Goal: Communication & Community: Answer question/provide support

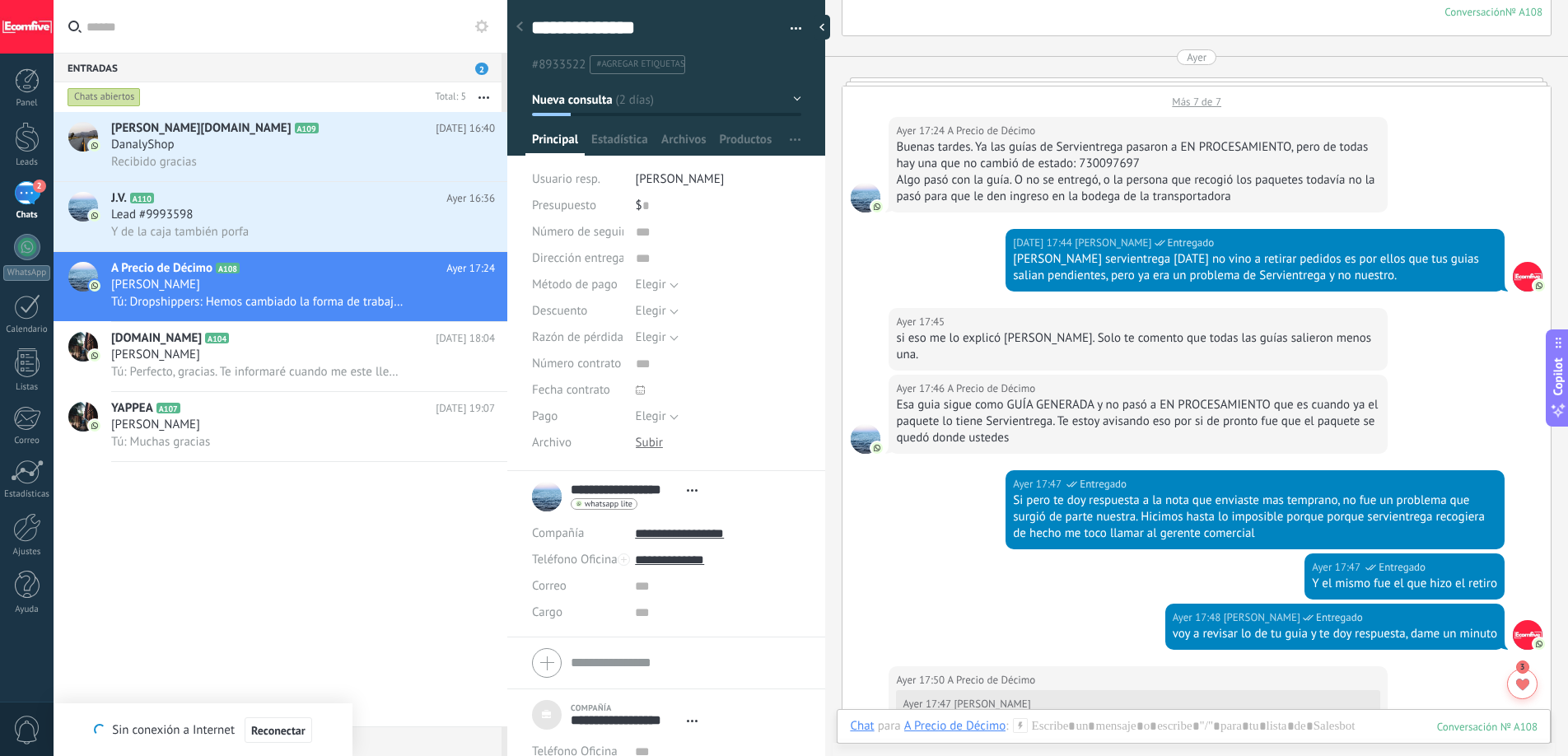
scroll to position [16, 0]
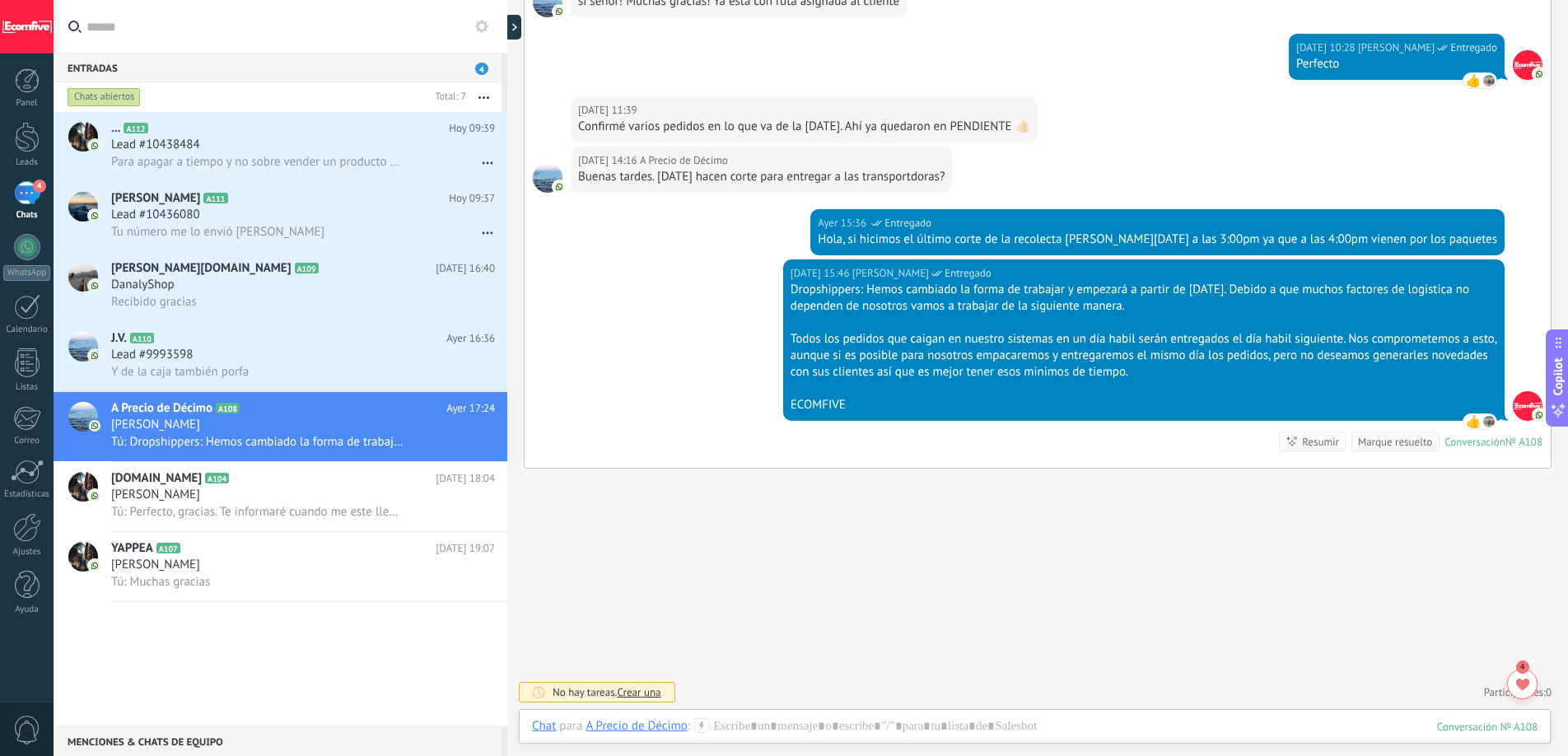
scroll to position [3264, 0]
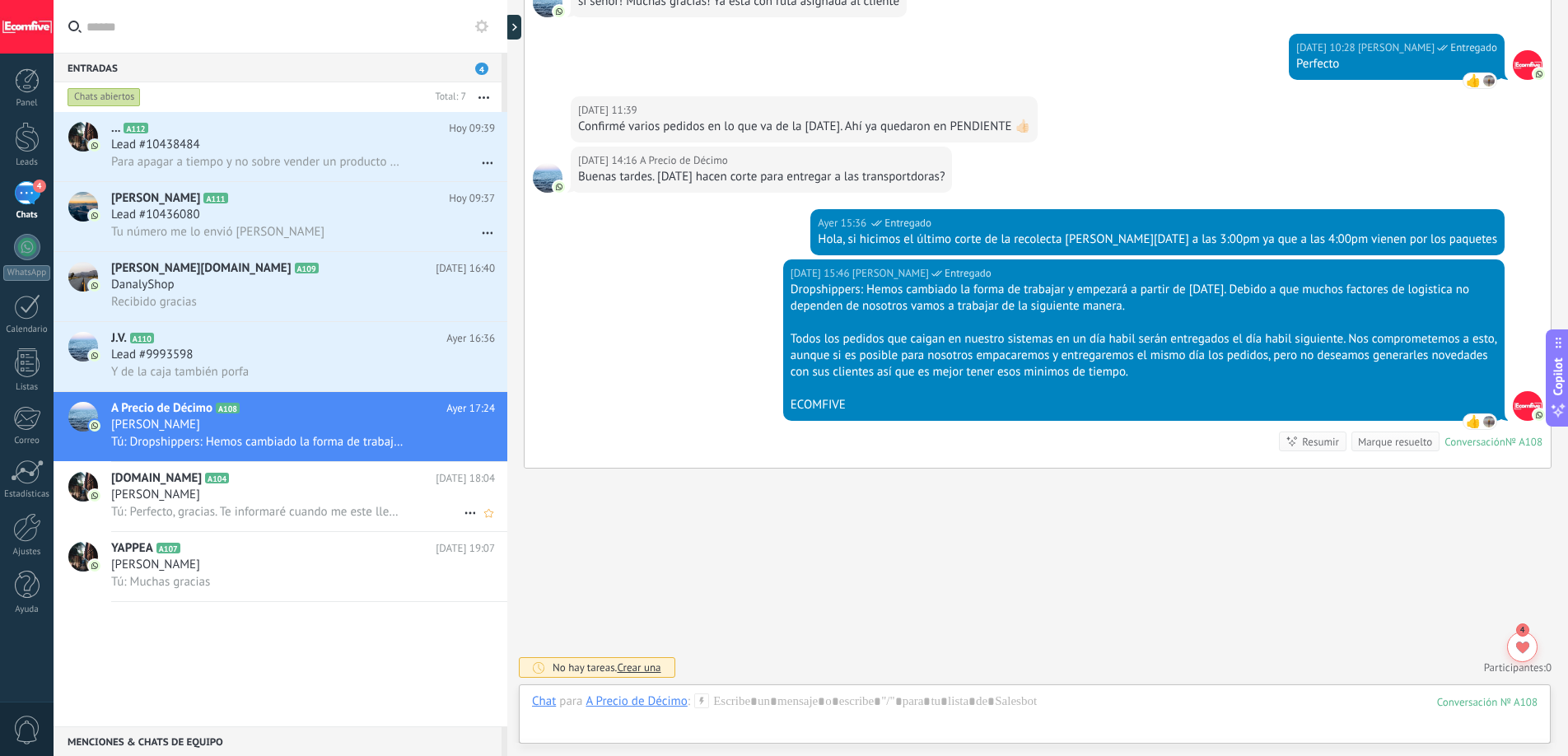
click at [275, 486] on div "[PERSON_NAME]" at bounding box center [303, 494] width 384 height 16
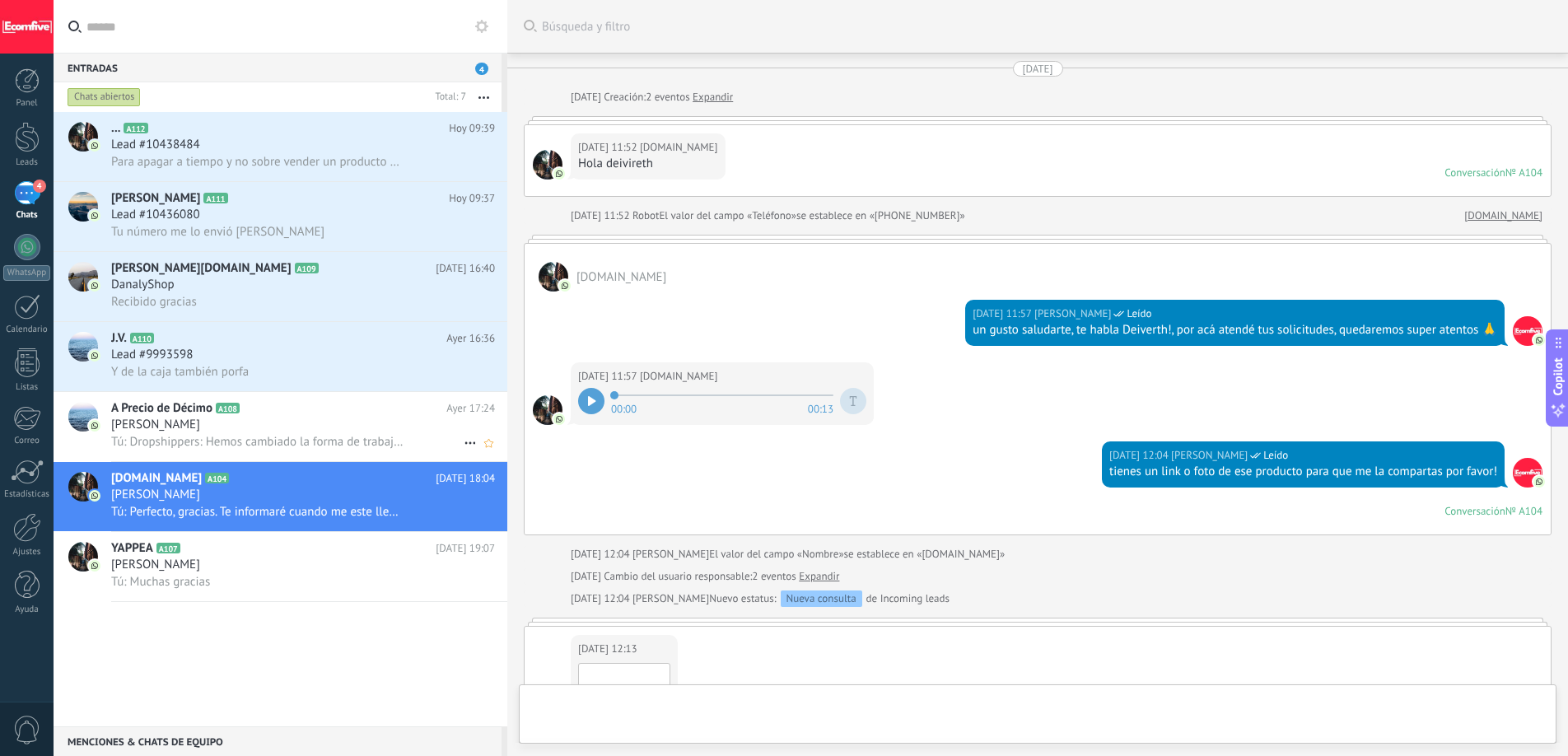
scroll to position [1491, 0]
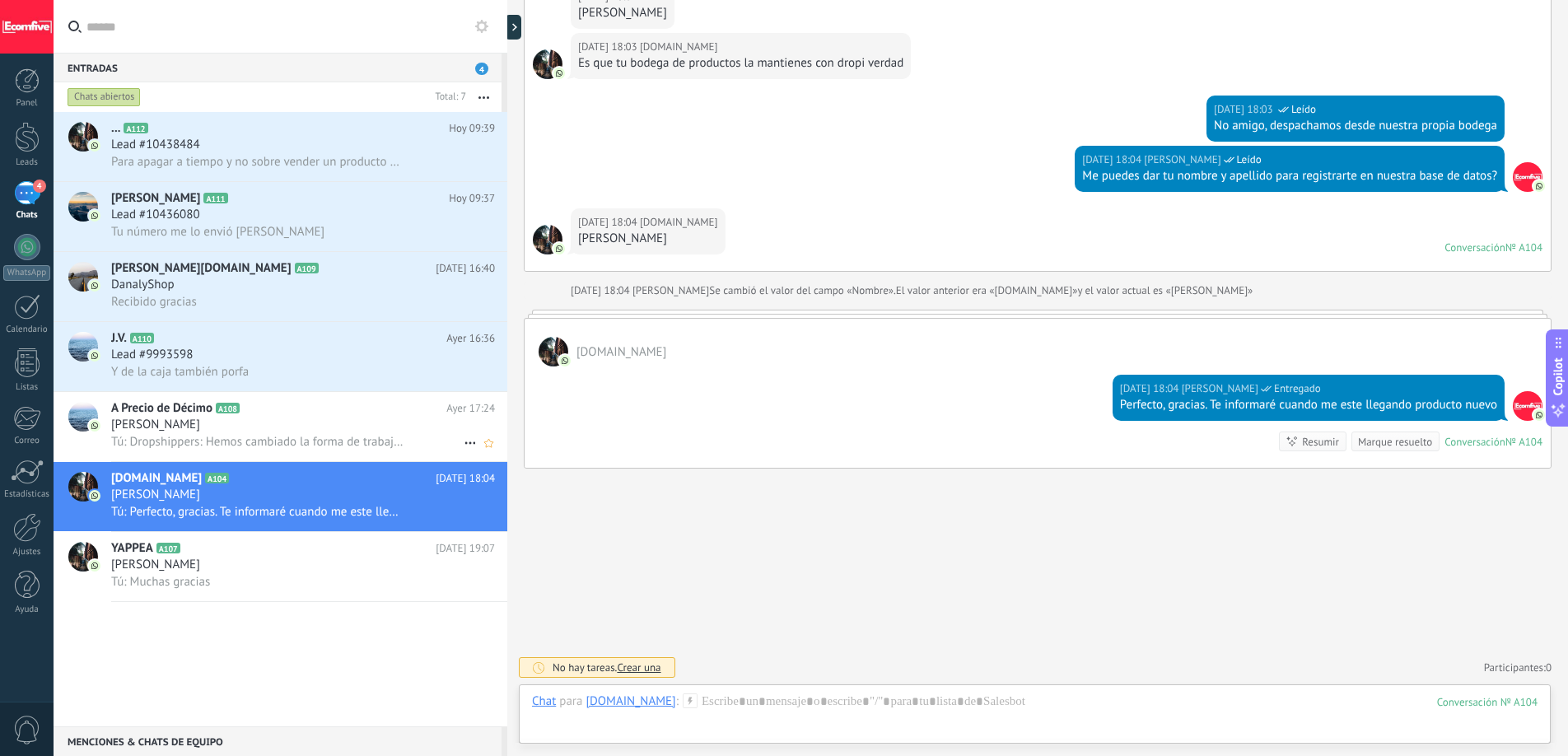
click at [282, 439] on span "Tú: Dropshippers: Hemos cambiado la forma de trabajar y empezará a partir de [D…" at bounding box center [257, 441] width 293 height 15
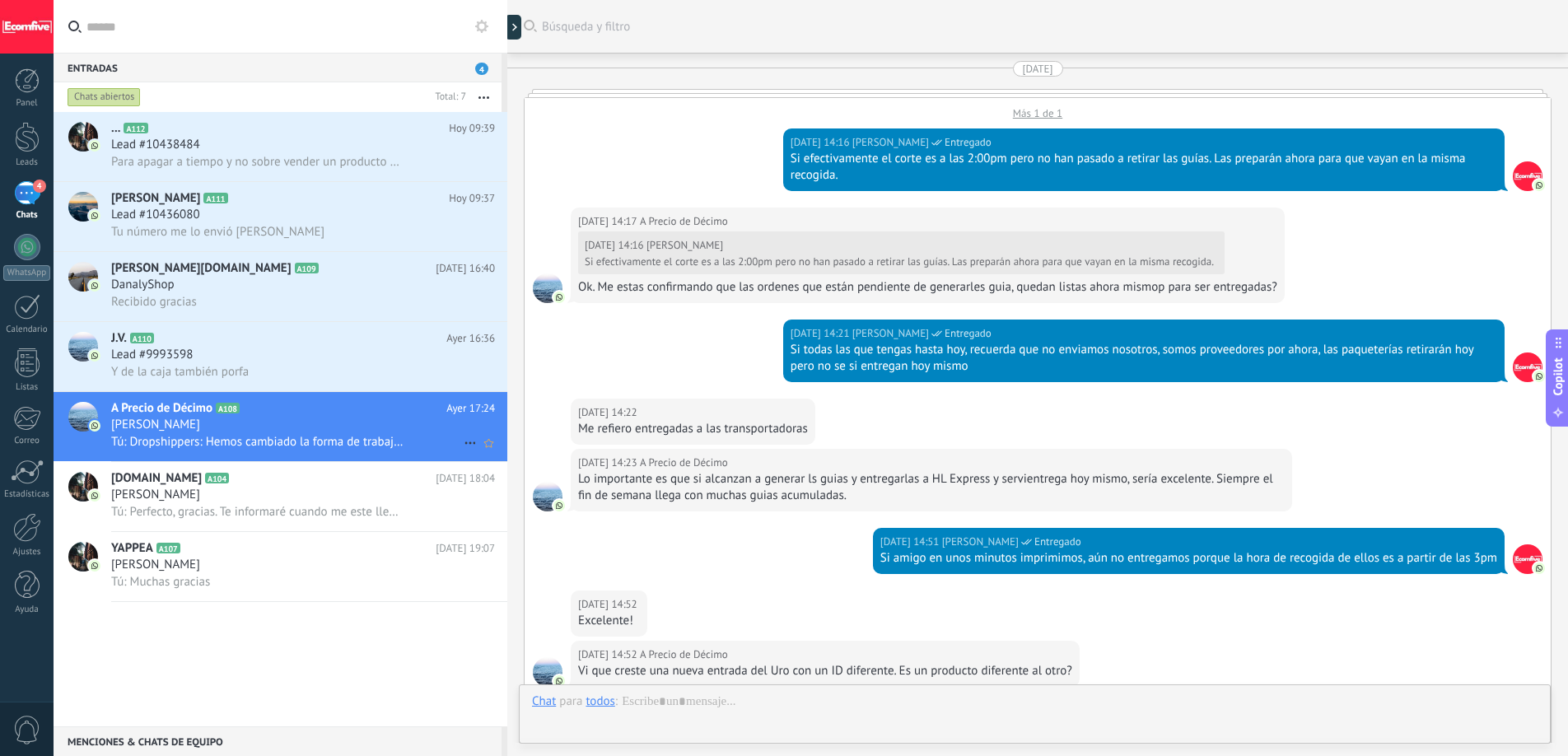
scroll to position [3264, 0]
